Goal: Information Seeking & Learning: Learn about a topic

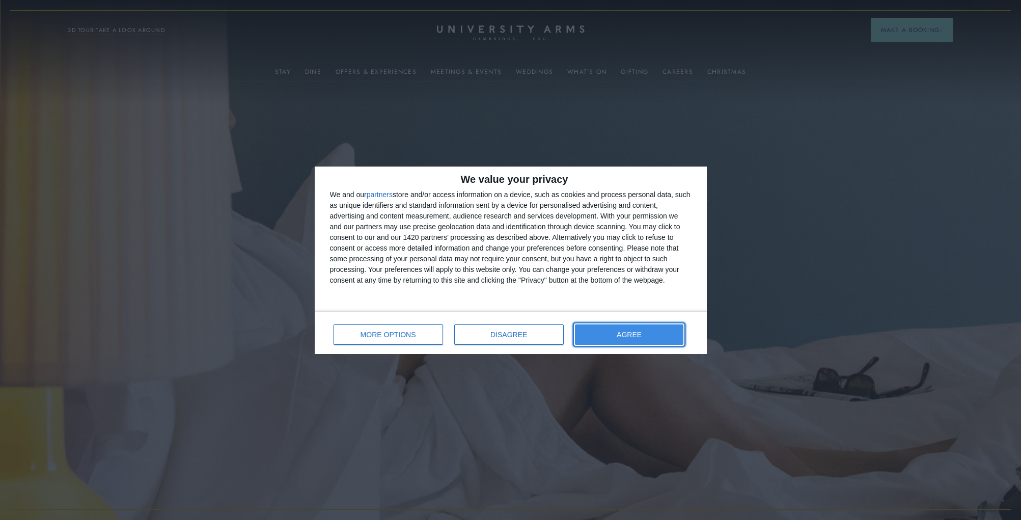
click at [622, 331] on span "AGREE" at bounding box center [629, 334] width 25 height 7
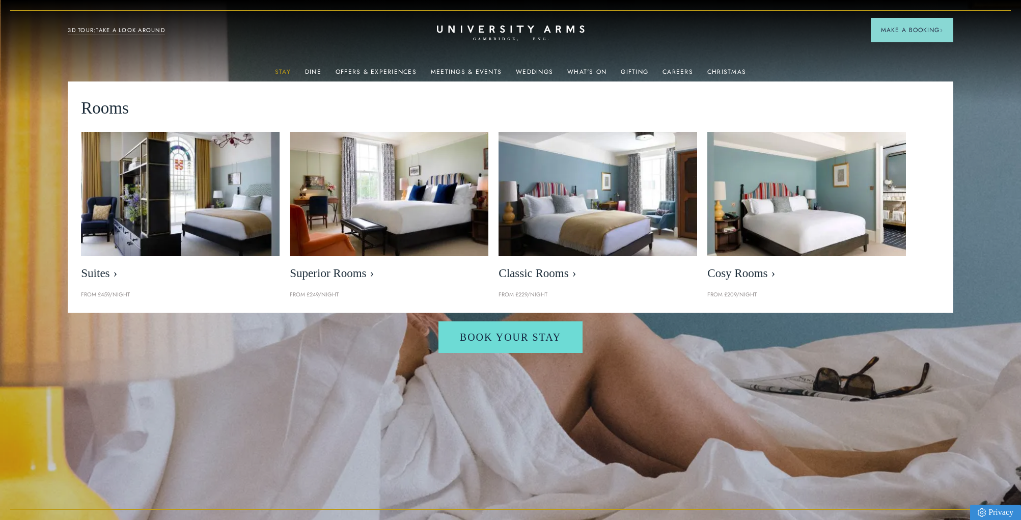
click at [290, 70] on link "Stay" at bounding box center [283, 74] width 16 height 13
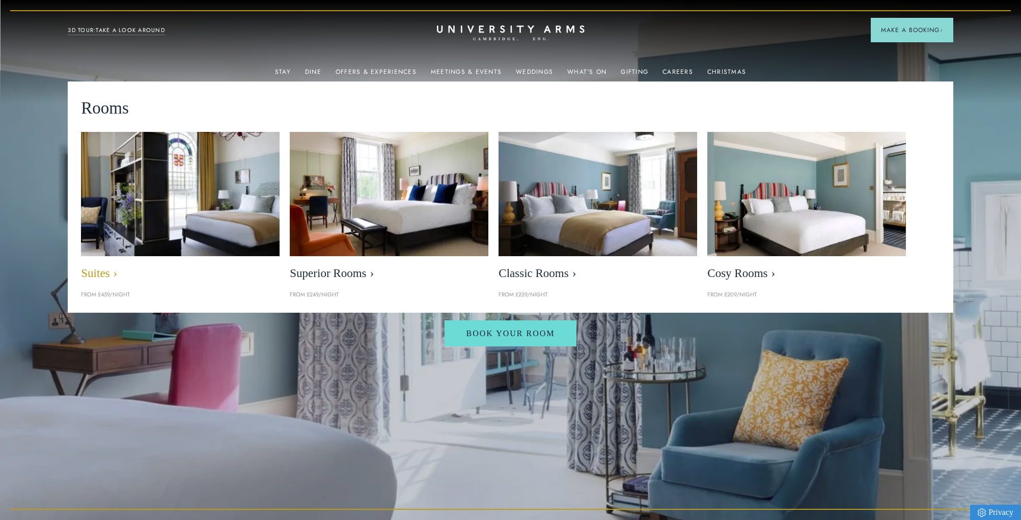
click at [177, 193] on img at bounding box center [180, 193] width 229 height 143
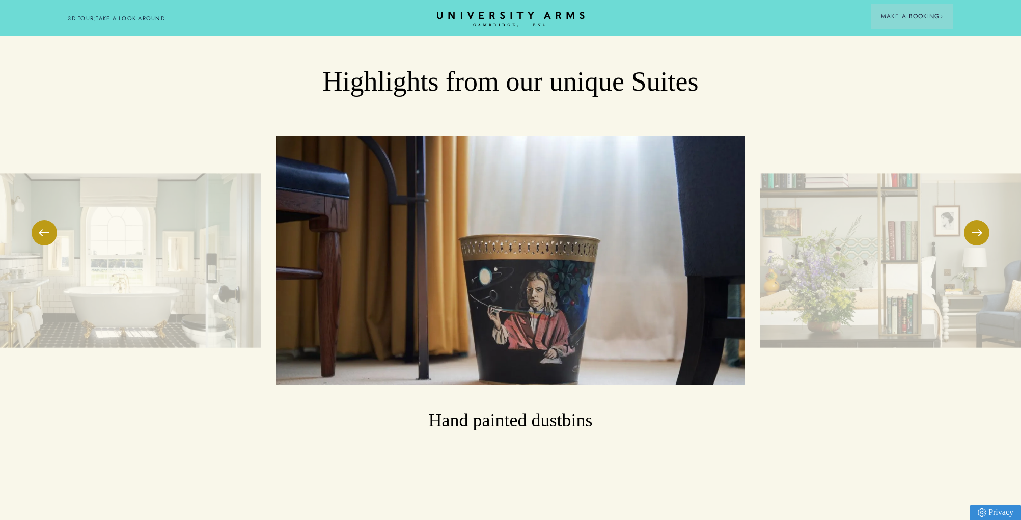
scroll to position [1709, 1]
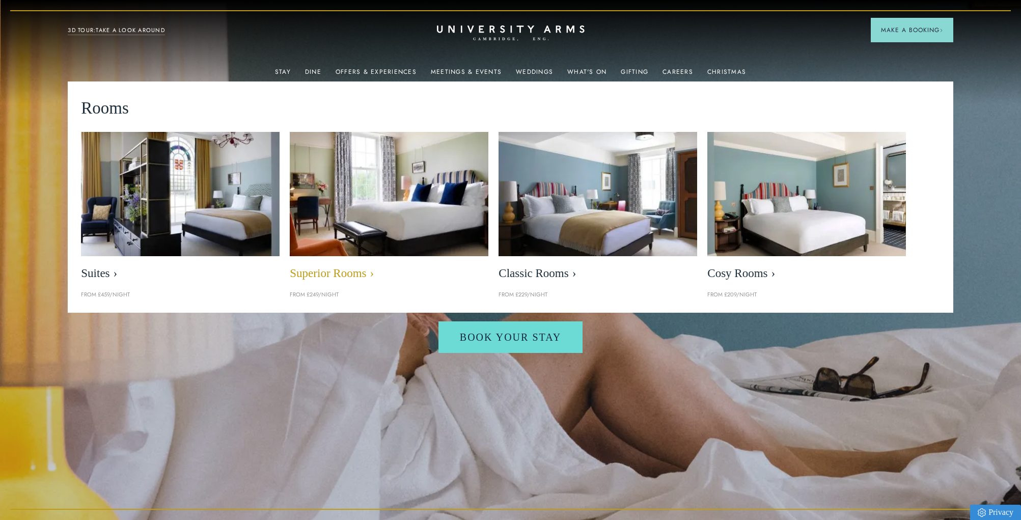
scroll to position [0, 1]
click at [340, 177] on img at bounding box center [389, 193] width 229 height 143
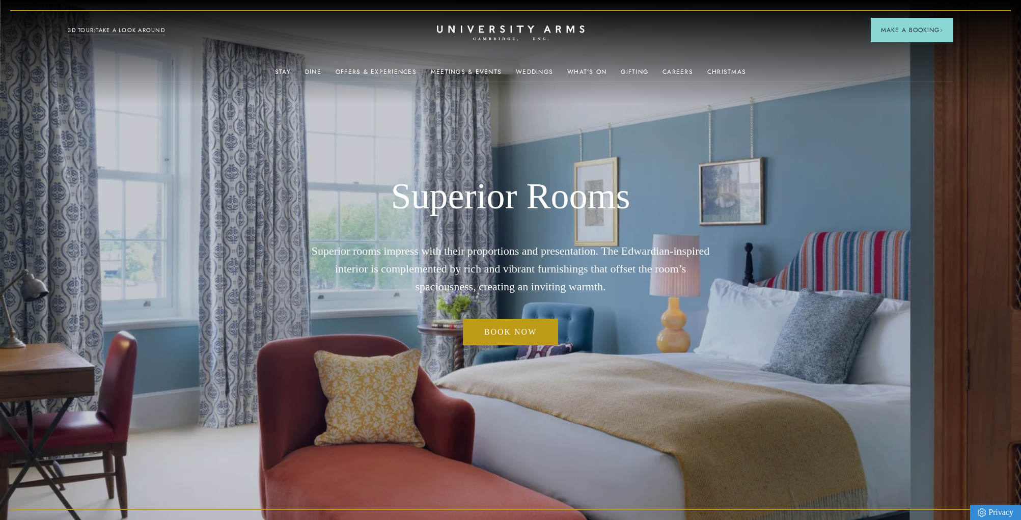
scroll to position [0, 1]
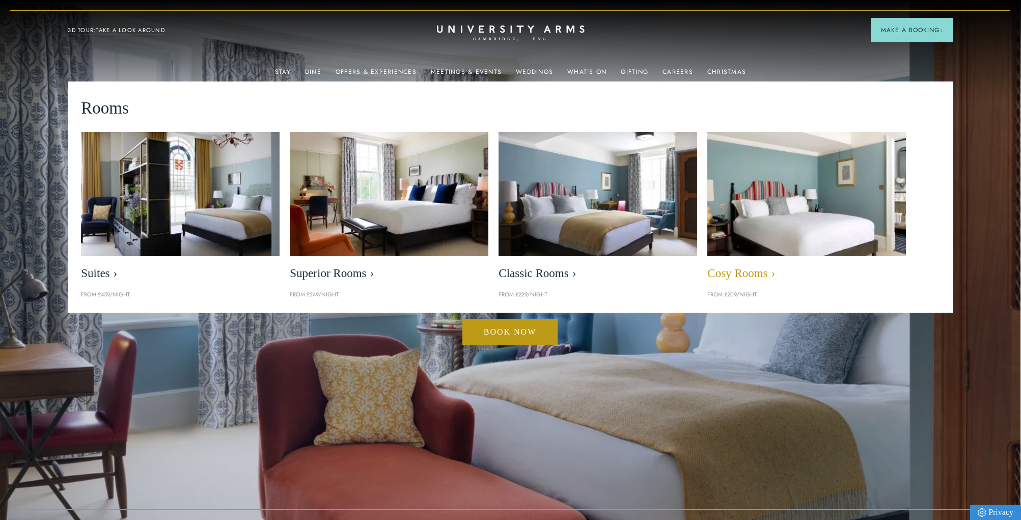
click at [763, 192] on img at bounding box center [807, 193] width 229 height 143
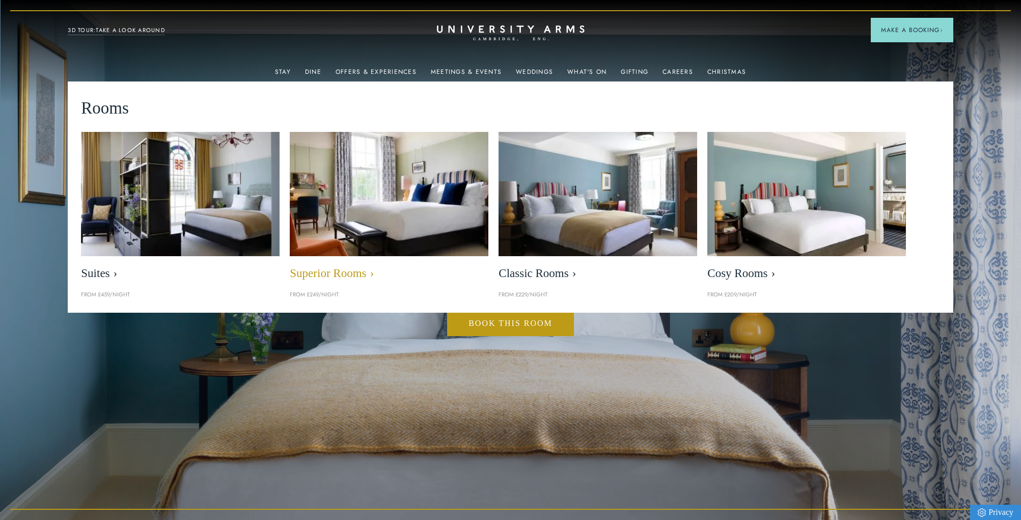
click at [343, 199] on img at bounding box center [389, 193] width 229 height 143
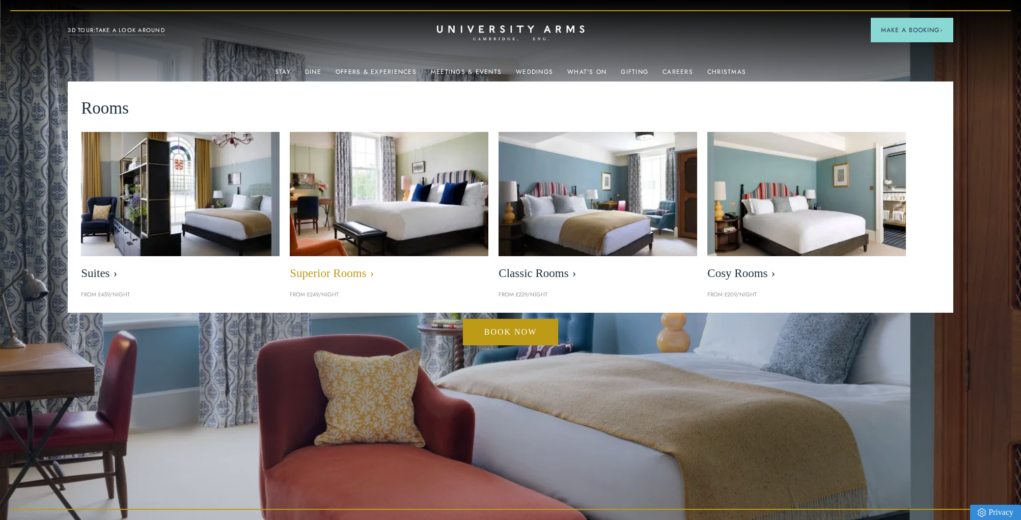
click at [350, 235] on img at bounding box center [389, 193] width 229 height 143
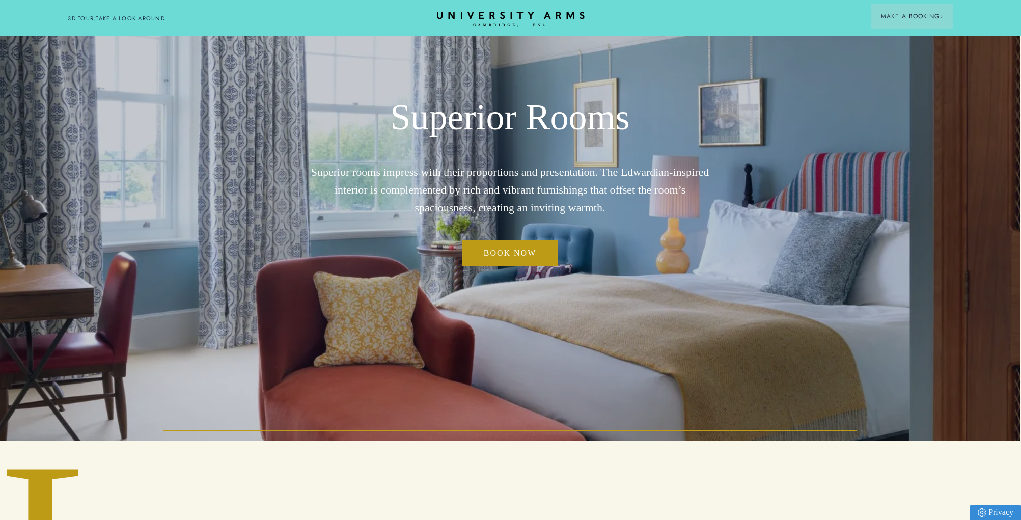
scroll to position [0, 1]
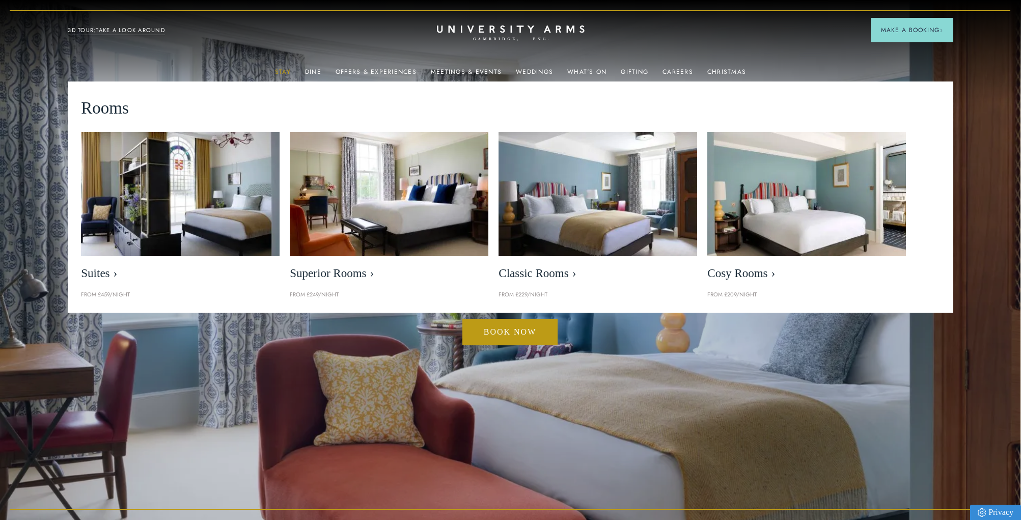
click at [287, 73] on link "Stay" at bounding box center [283, 74] width 16 height 13
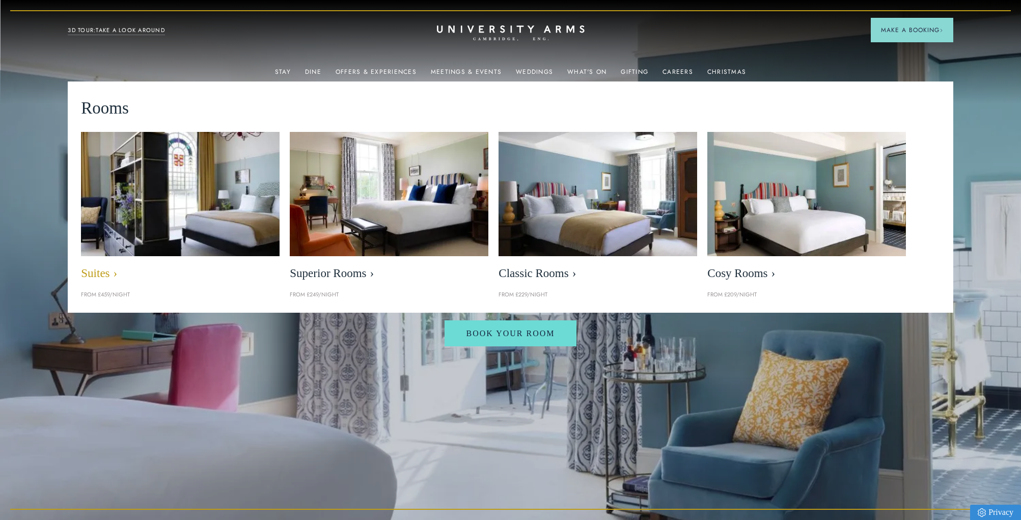
click at [168, 240] on img at bounding box center [180, 193] width 229 height 143
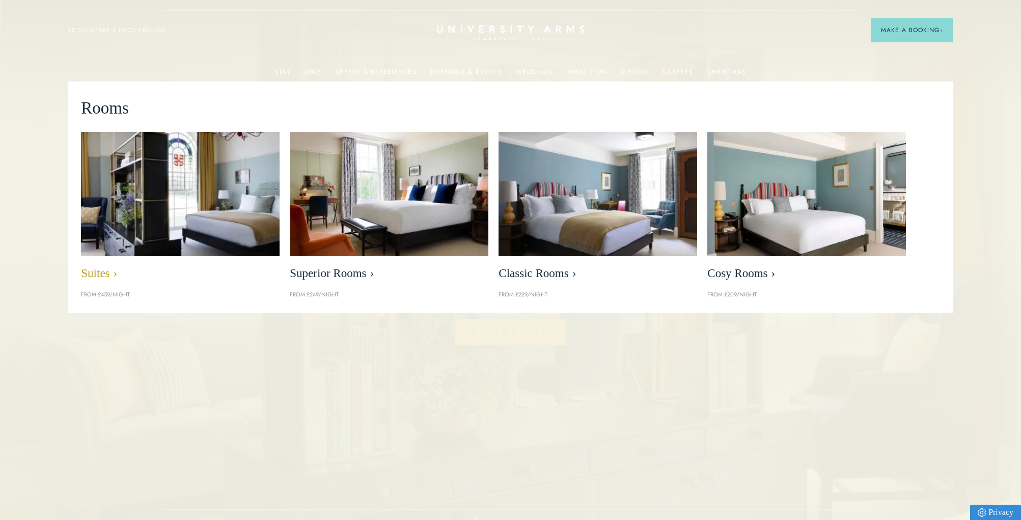
click at [154, 205] on img at bounding box center [180, 193] width 229 height 143
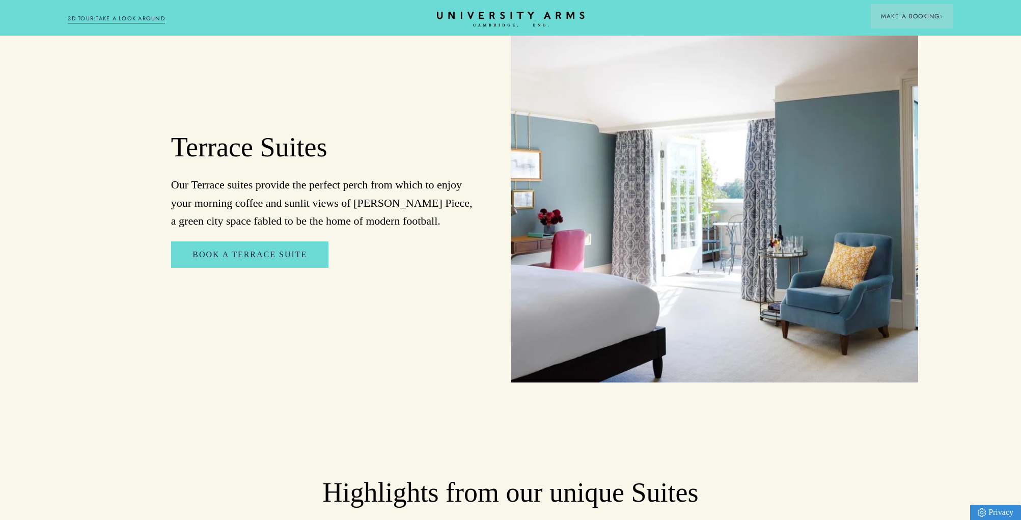
scroll to position [1299, 0]
